Goal: Task Accomplishment & Management: Use online tool/utility

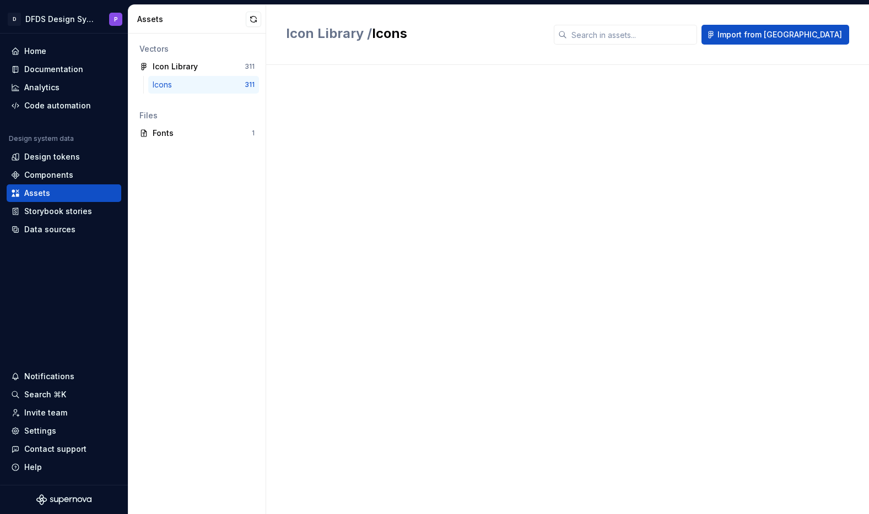
scroll to position [7643, 0]
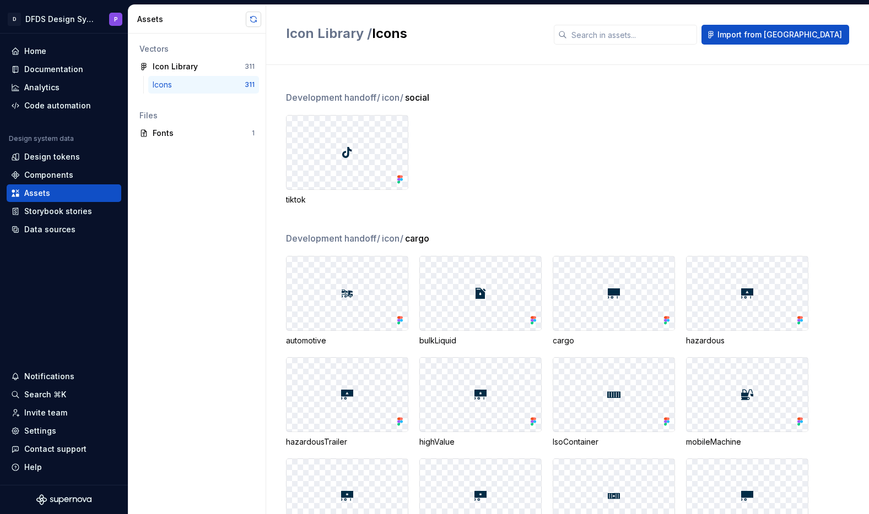
click at [252, 19] on button "button" at bounding box center [253, 19] width 15 height 15
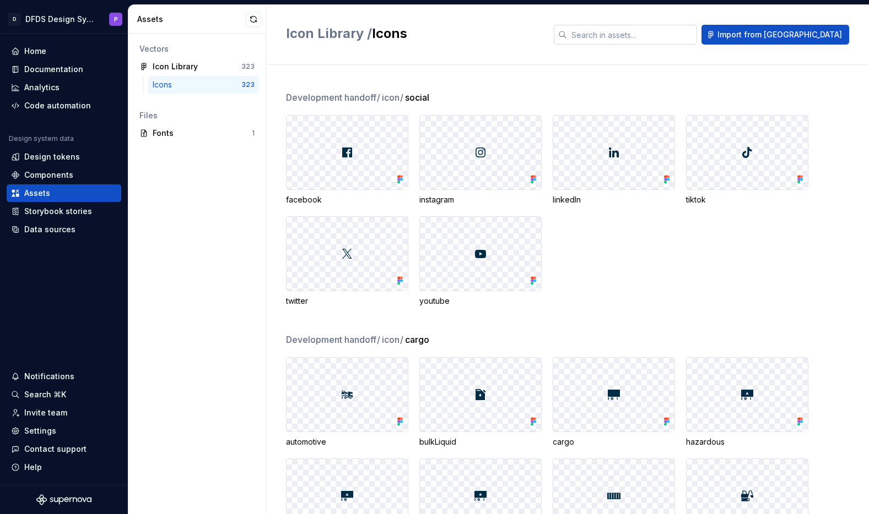
click at [638, 35] on input "text" at bounding box center [632, 35] width 130 height 20
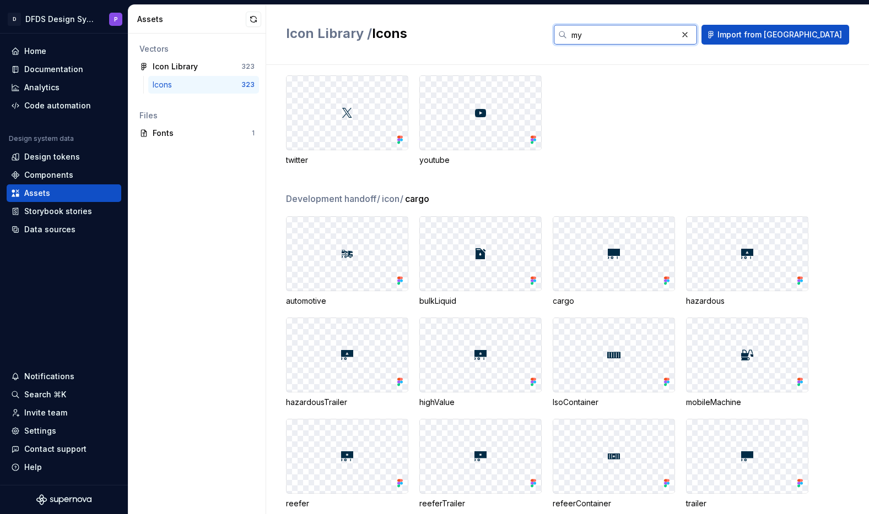
scroll to position [0, 0]
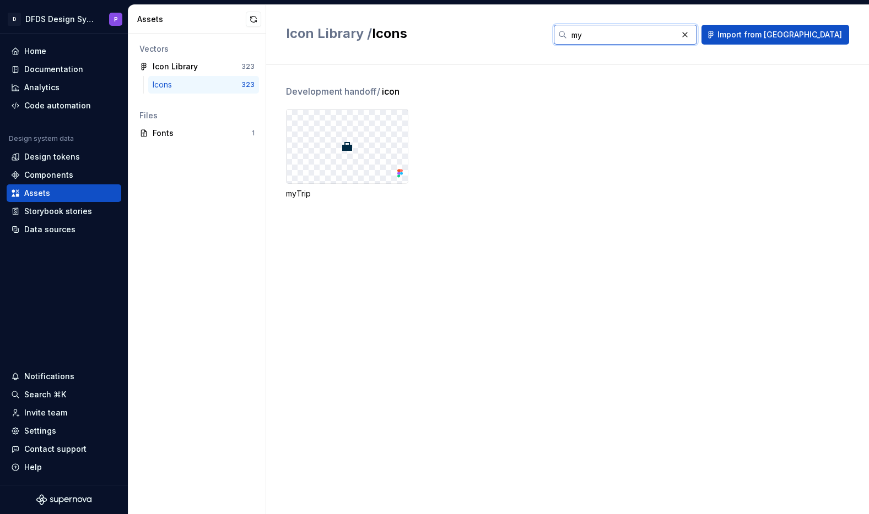
type input "m"
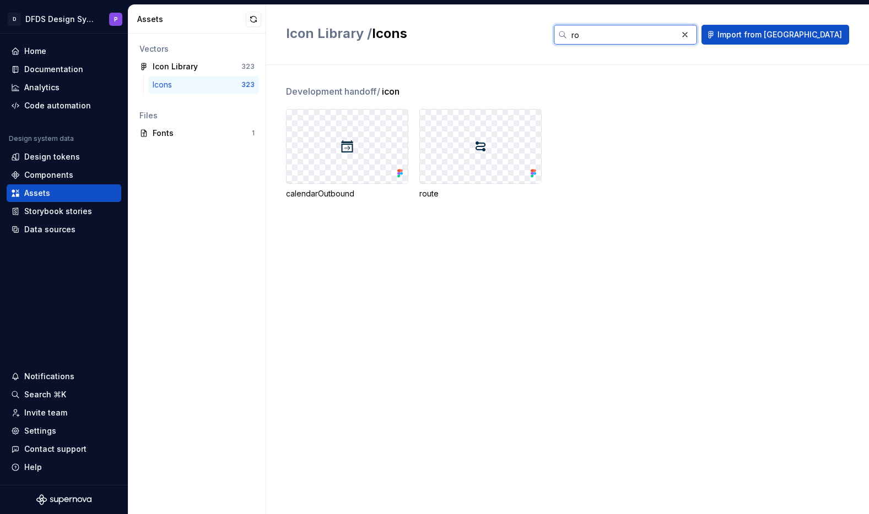
type input "r"
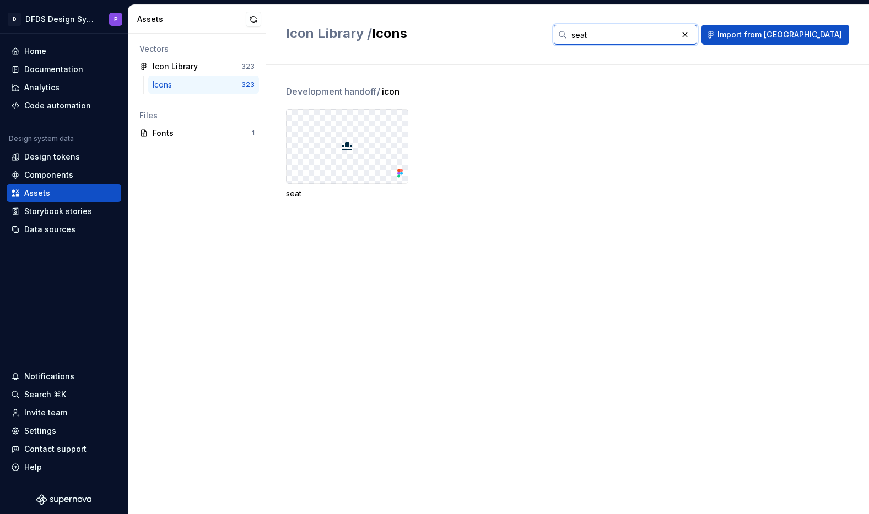
click at [673, 27] on input "seat" at bounding box center [622, 35] width 110 height 20
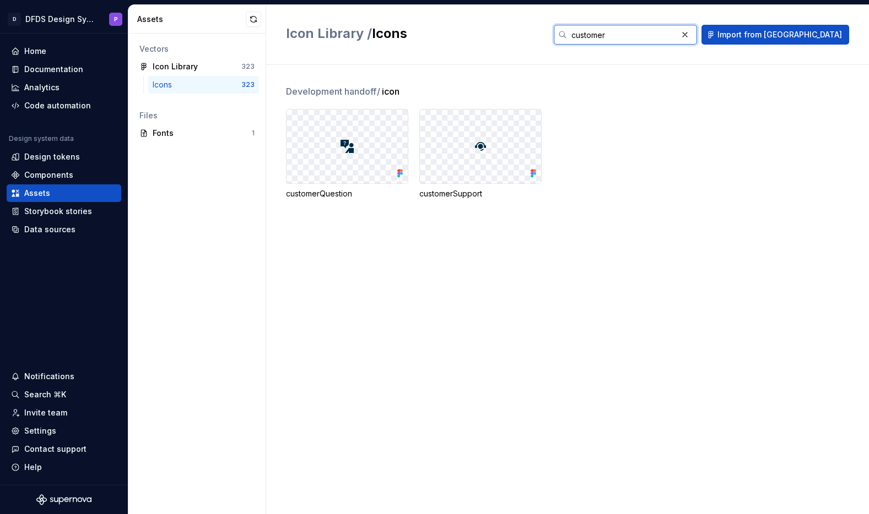
type input "customer"
click at [590, 257] on div "Development handoff / icon customerQuestion customerSupport" at bounding box center [577, 289] width 583 height 449
click at [692, 38] on button "button" at bounding box center [684, 34] width 15 height 15
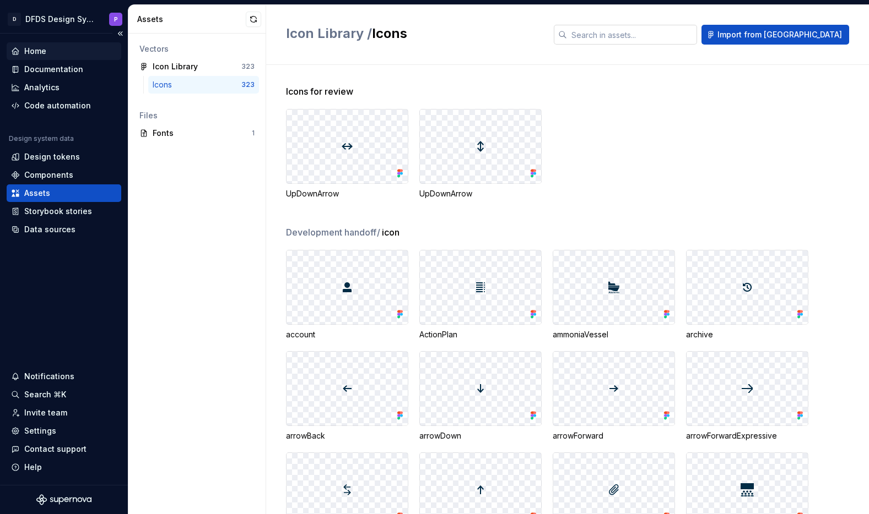
click at [51, 52] on div "Home" at bounding box center [64, 51] width 106 height 11
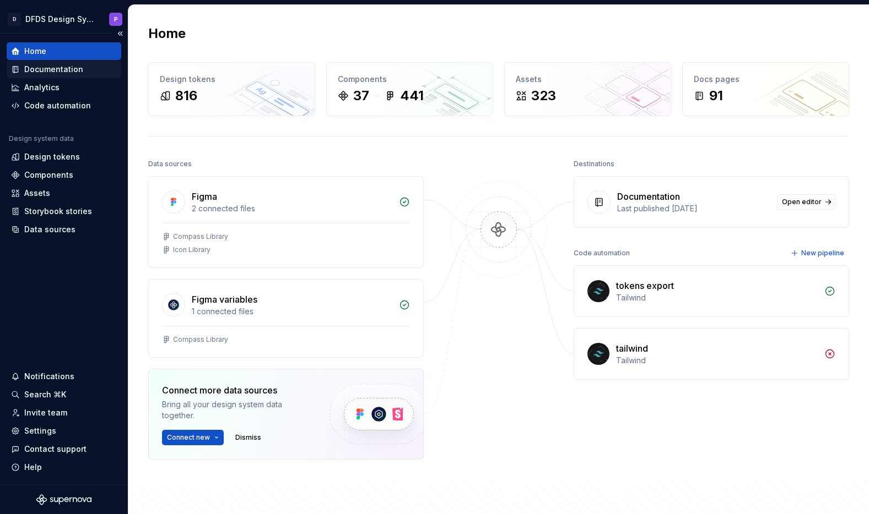
click at [57, 73] on div "Documentation" at bounding box center [53, 69] width 59 height 11
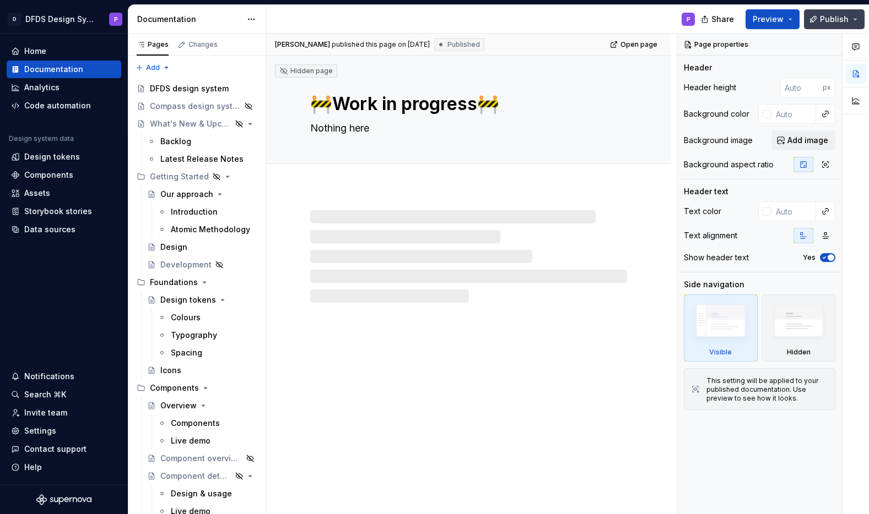
click at [834, 14] on span "Publish" at bounding box center [834, 19] width 29 height 11
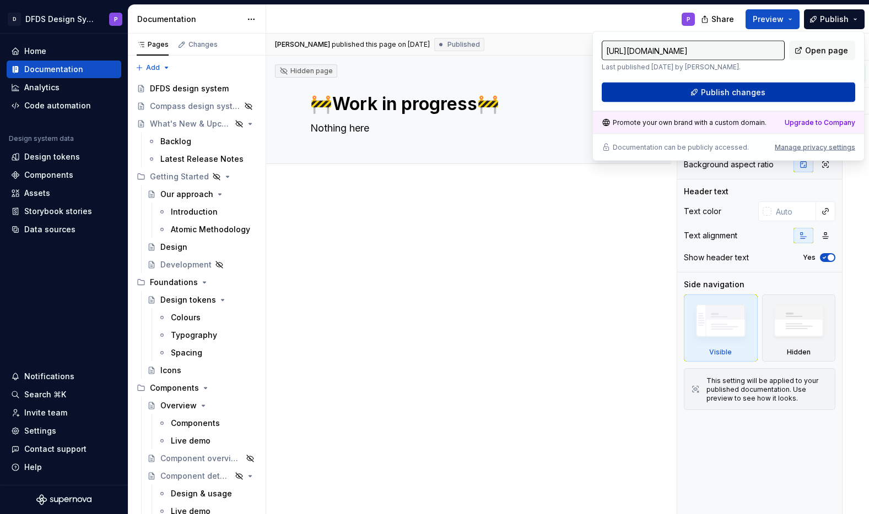
click at [740, 96] on span "Publish changes" at bounding box center [733, 92] width 64 height 11
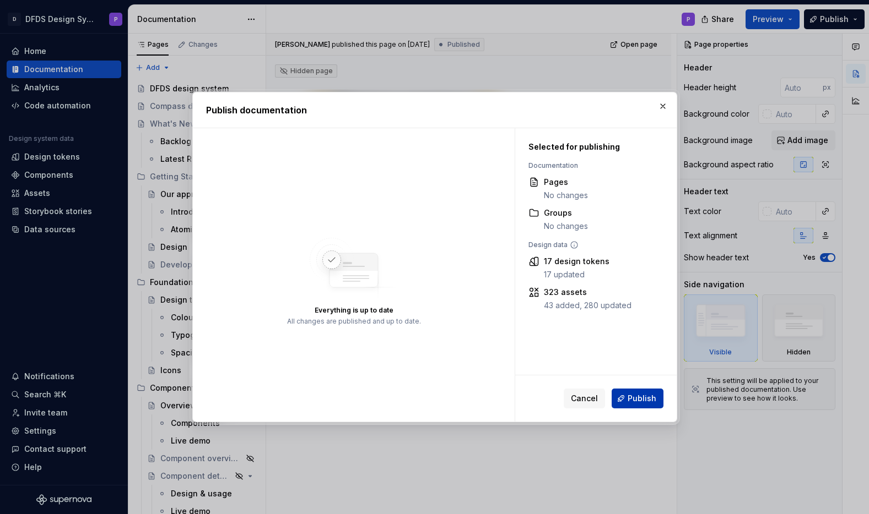
click at [651, 395] on span "Publish" at bounding box center [641, 398] width 29 height 11
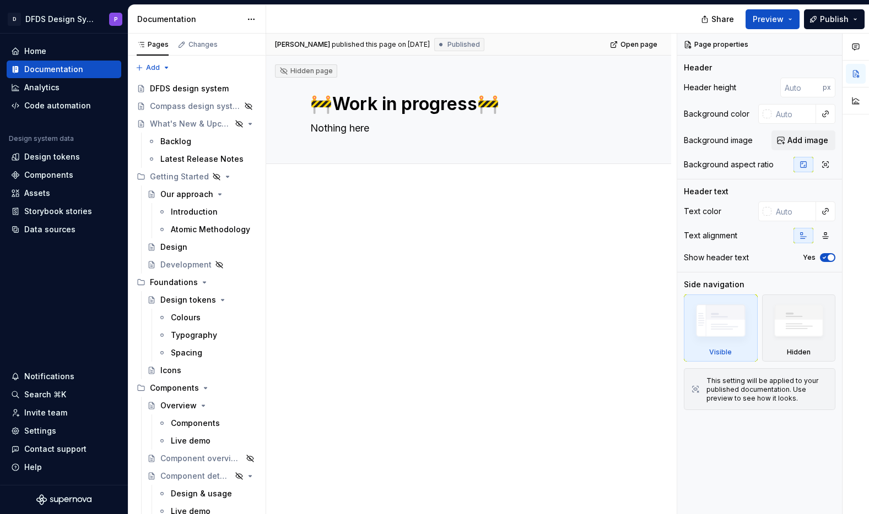
type textarea "*"
